Goal: Information Seeking & Learning: Learn about a topic

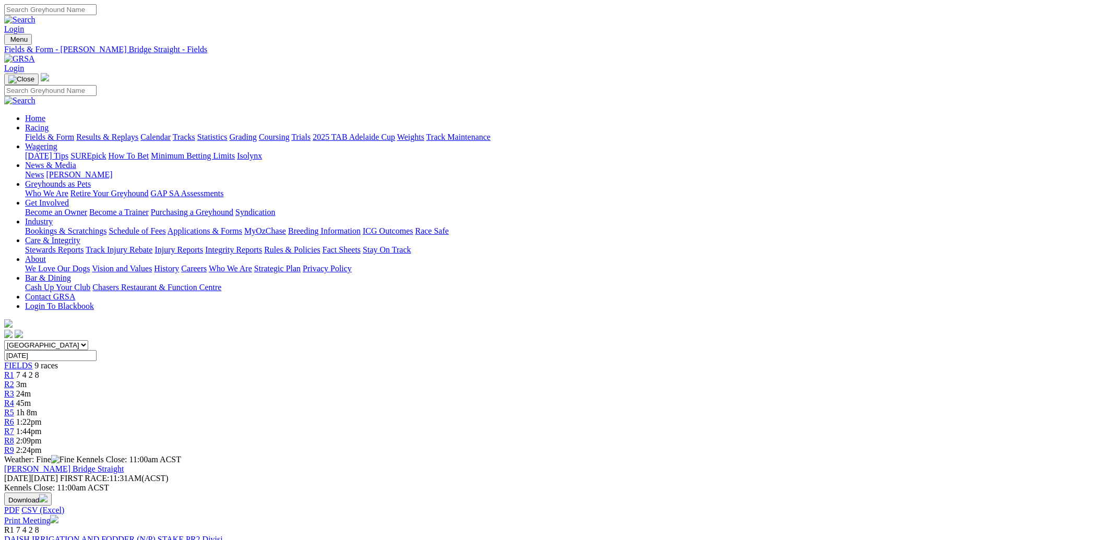
click at [35, 54] on img at bounding box center [19, 58] width 31 height 9
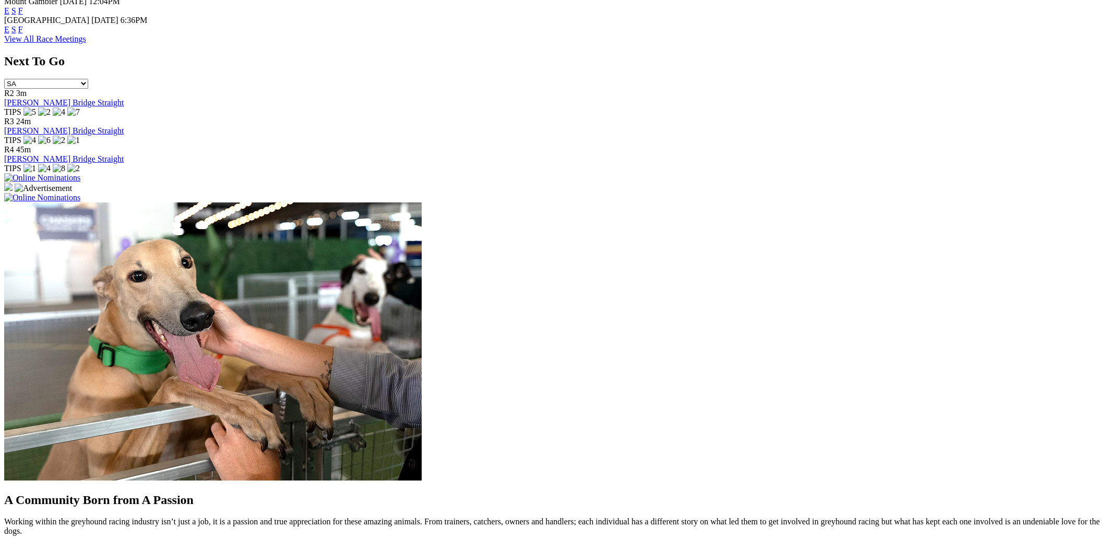
scroll to position [522, 0]
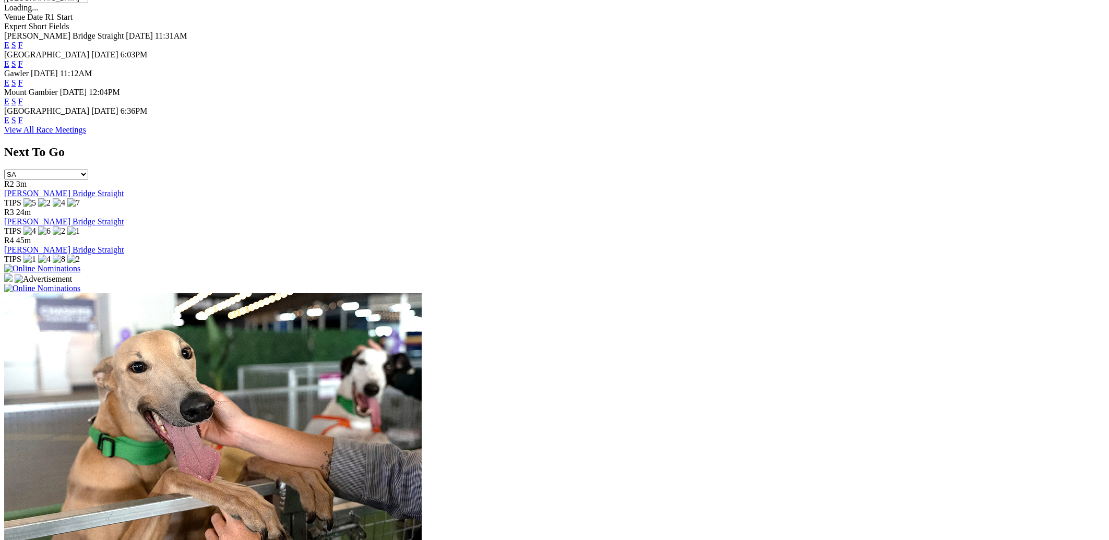
click at [80, 264] on img at bounding box center [42, 268] width 76 height 9
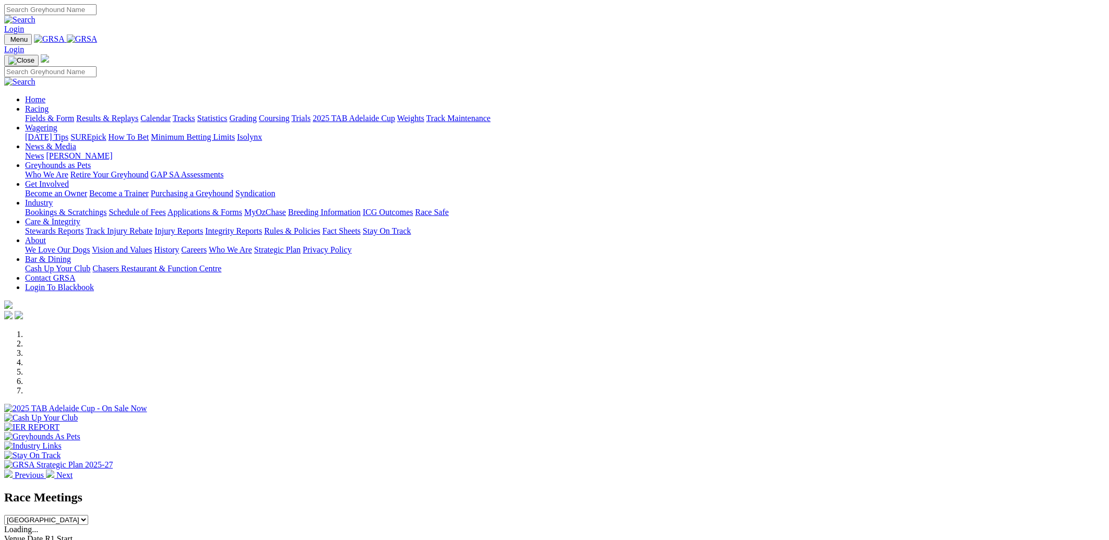
click at [49, 104] on link "Racing" at bounding box center [36, 108] width 23 height 9
click at [171, 114] on link "Calendar" at bounding box center [155, 118] width 30 height 9
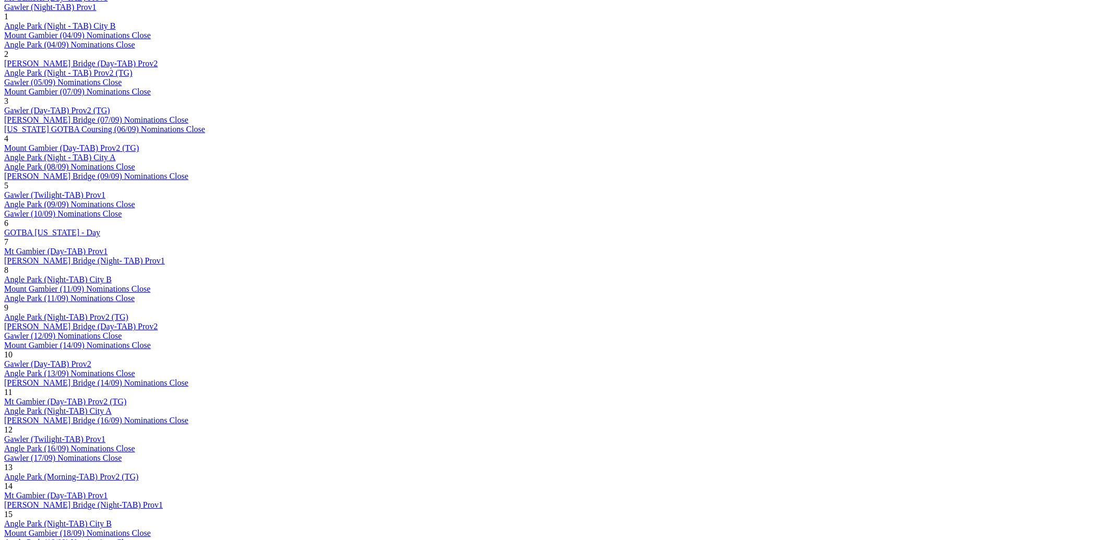
scroll to position [597, 0]
